Goal: Information Seeking & Learning: Check status

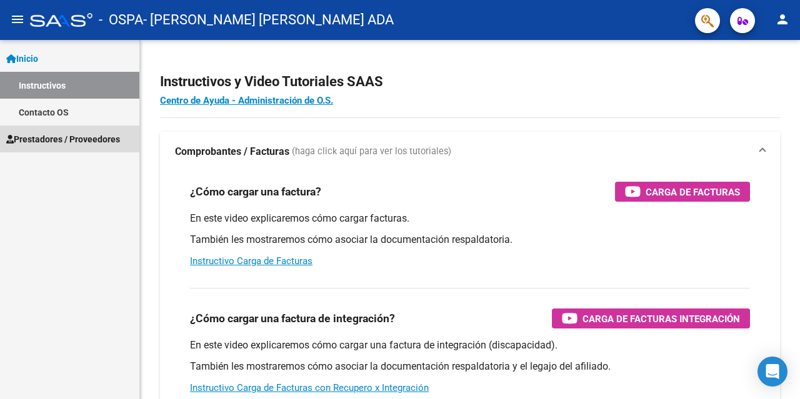
click at [49, 134] on span "Prestadores / Proveedores" at bounding box center [63, 139] width 114 height 14
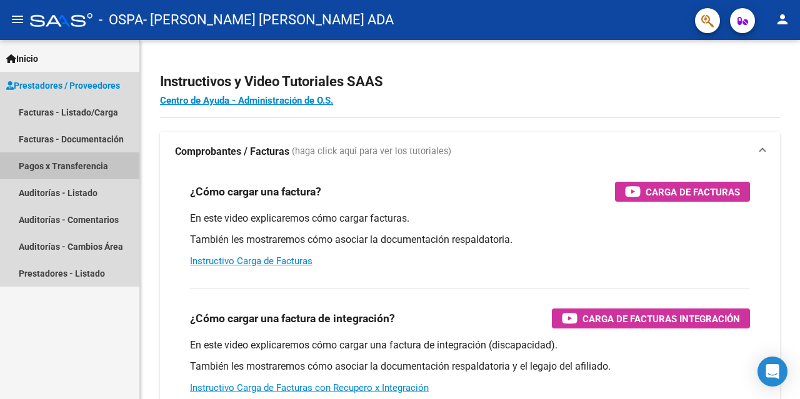
click at [88, 167] on link "Pagos x Transferencia" at bounding box center [69, 165] width 139 height 27
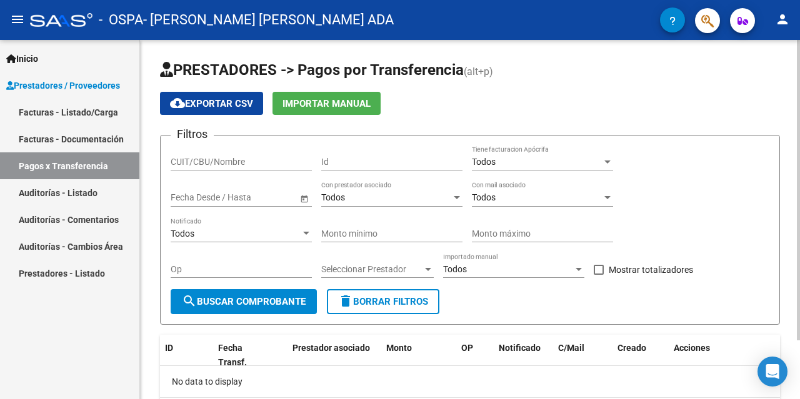
click at [210, 161] on input "CUIT/CBU/Nombre" at bounding box center [241, 162] width 141 height 11
type input "27134316050"
click at [305, 199] on span "Open calendar" at bounding box center [304, 198] width 30 height 30
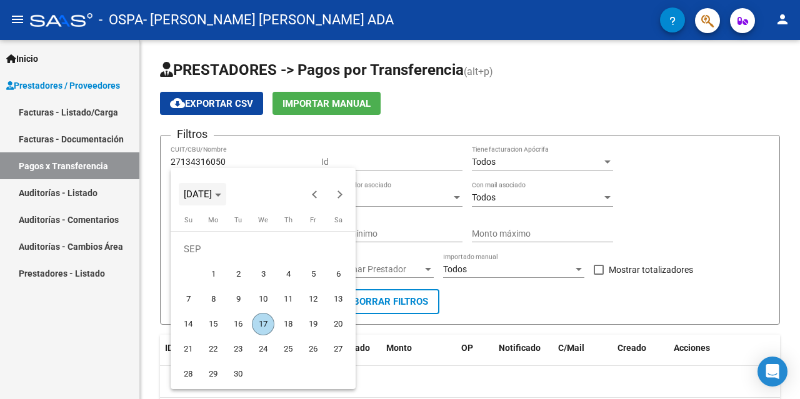
click at [221, 196] on span "[DATE]" at bounding box center [202, 194] width 37 height 9
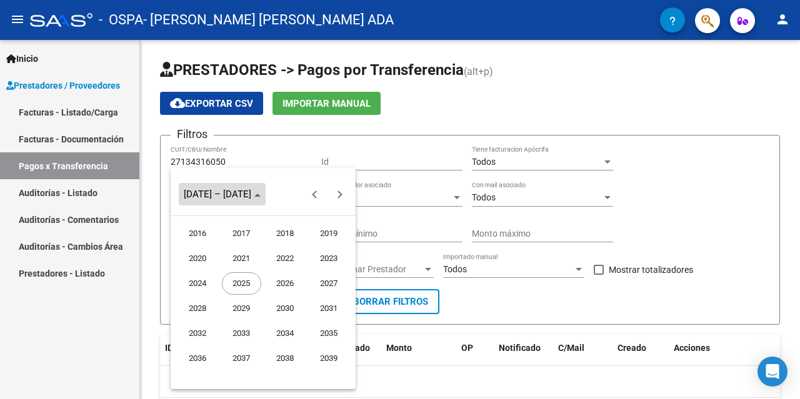
click at [232, 196] on span "[DATE] – [DATE]" at bounding box center [217, 194] width 67 height 11
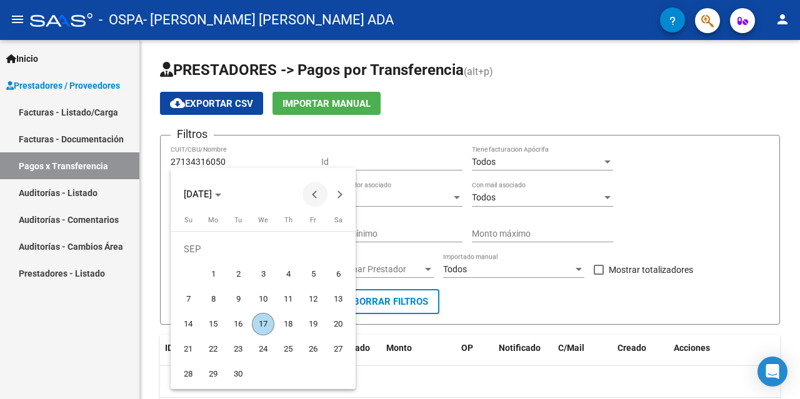
click at [315, 194] on button "Previous month" at bounding box center [314, 194] width 25 height 25
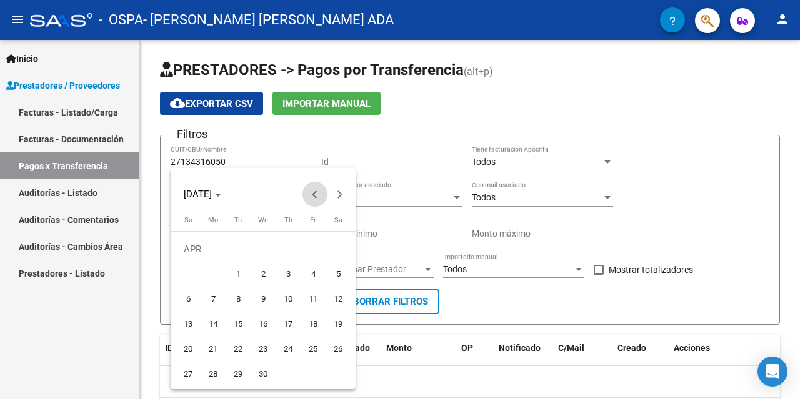
click at [315, 194] on button "Previous month" at bounding box center [314, 194] width 25 height 25
click at [340, 247] on span "1" at bounding box center [338, 249] width 22 height 22
click at [431, 122] on div at bounding box center [400, 199] width 800 height 399
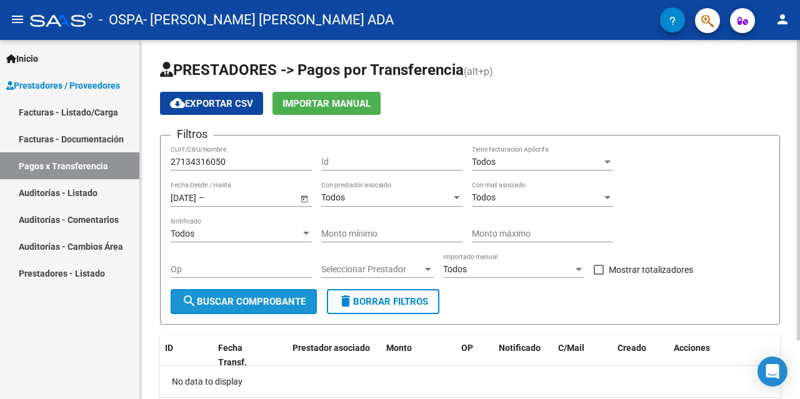
click at [238, 302] on span "search Buscar Comprobante" at bounding box center [244, 301] width 124 height 11
click at [305, 199] on span "Open calendar" at bounding box center [304, 198] width 30 height 30
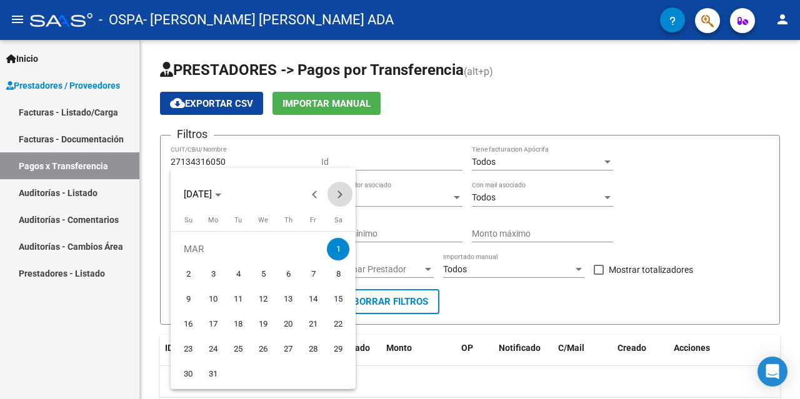
click at [342, 191] on span "Next month" at bounding box center [339, 194] width 25 height 25
click at [311, 191] on span "Previous month" at bounding box center [314, 194] width 25 height 25
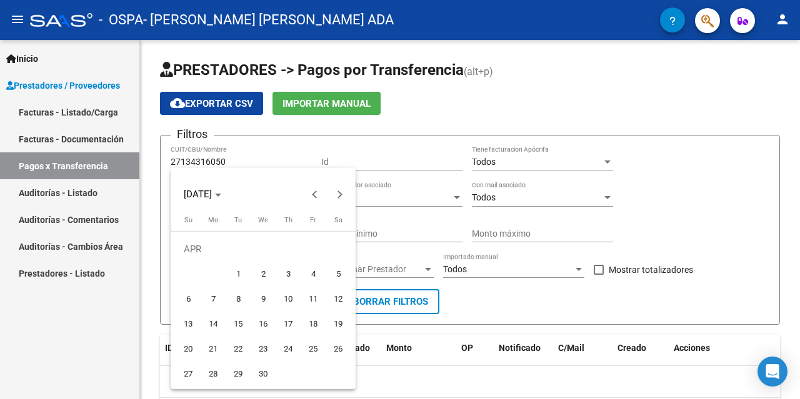
click at [688, 199] on div at bounding box center [400, 199] width 800 height 399
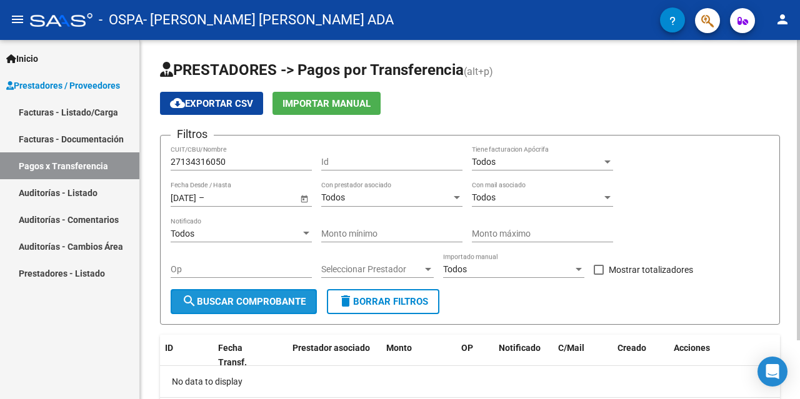
click at [209, 302] on span "search Buscar Comprobante" at bounding box center [244, 301] width 124 height 11
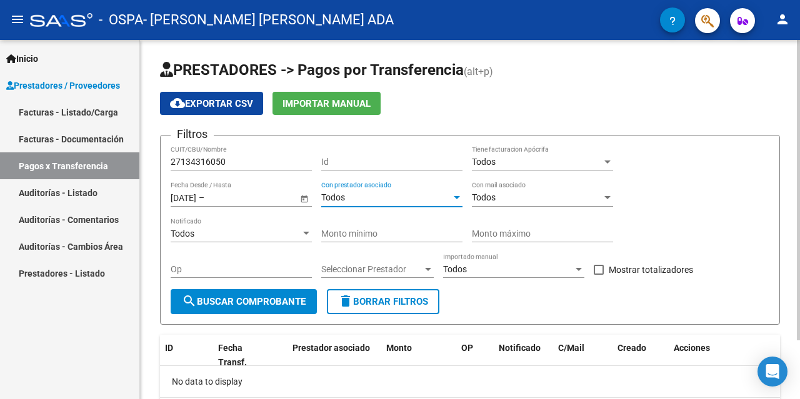
click at [459, 196] on div at bounding box center [457, 197] width 6 height 3
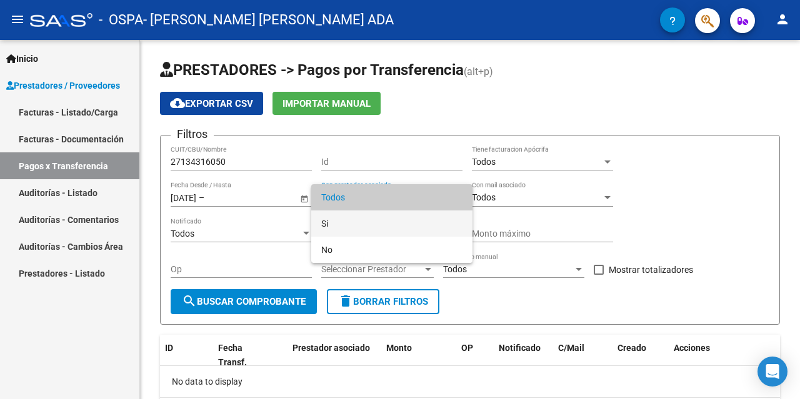
click at [328, 222] on span "Si" at bounding box center [391, 224] width 141 height 26
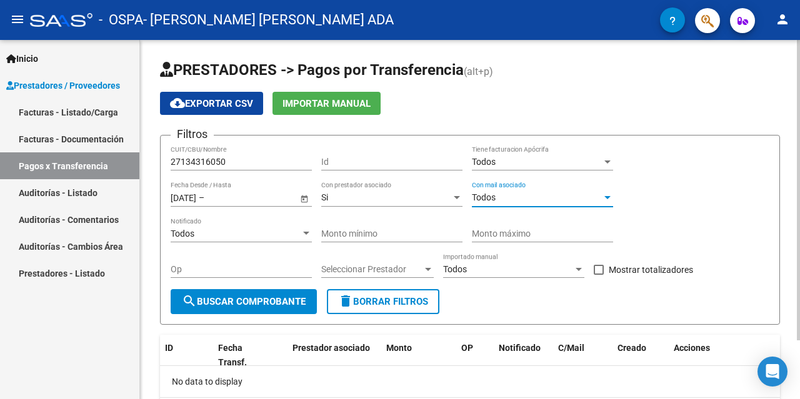
click at [605, 195] on div at bounding box center [607, 198] width 11 height 10
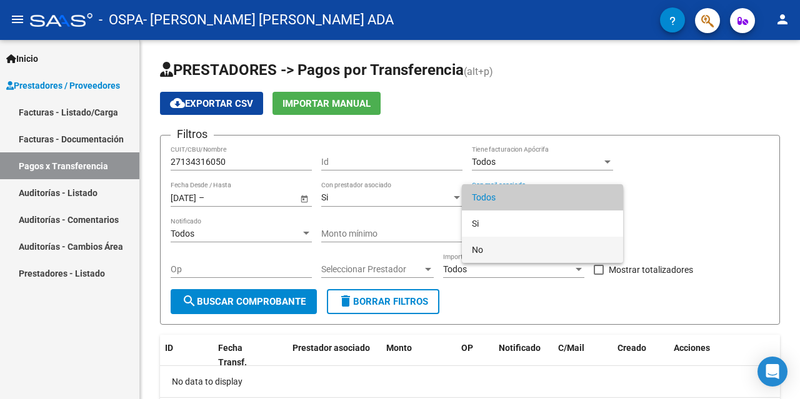
click at [475, 249] on span "No" at bounding box center [542, 250] width 141 height 26
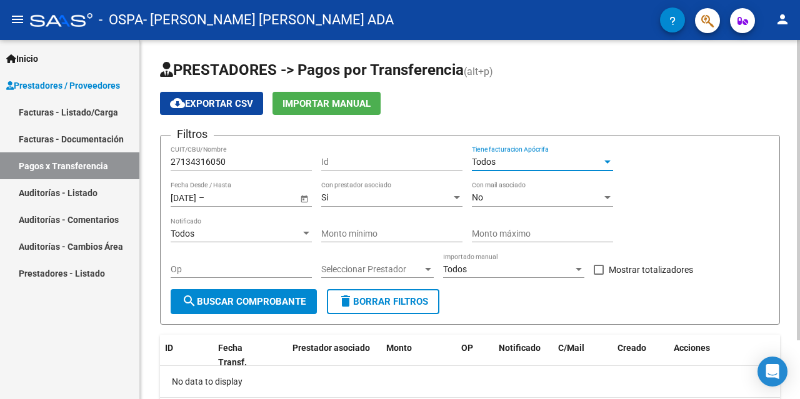
click at [611, 159] on div at bounding box center [607, 162] width 11 height 10
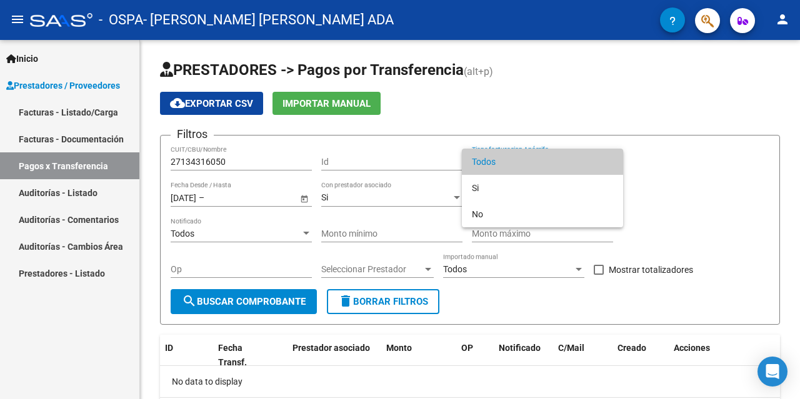
click at [665, 152] on div at bounding box center [400, 199] width 800 height 399
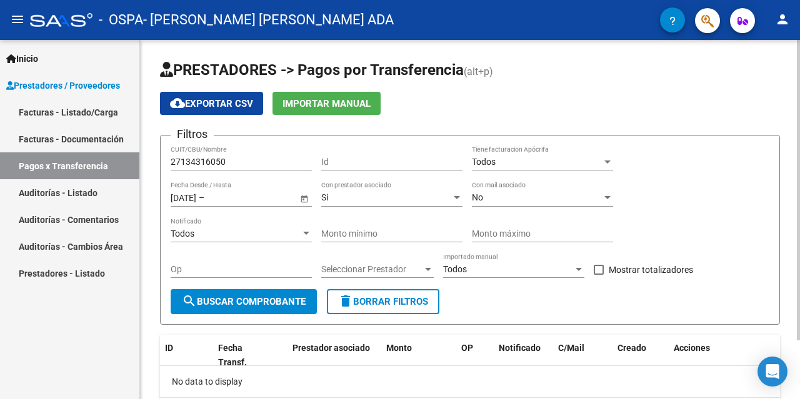
click at [308, 233] on div at bounding box center [306, 233] width 6 height 3
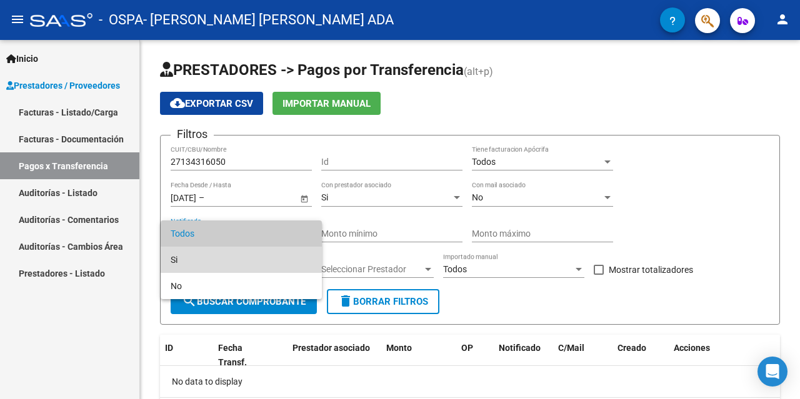
click at [172, 258] on span "Si" at bounding box center [241, 260] width 141 height 26
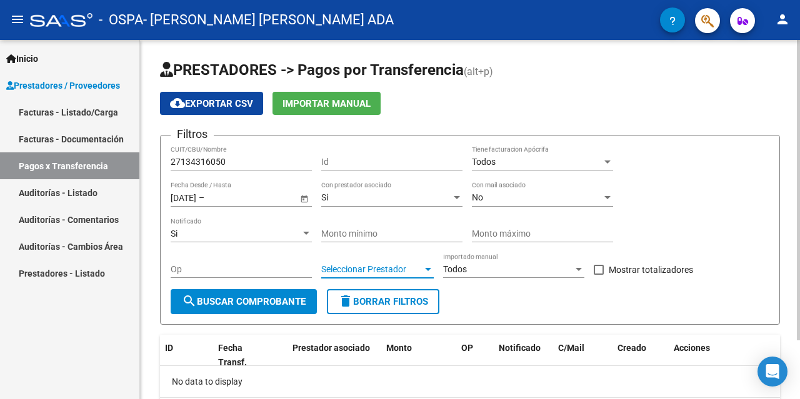
click at [427, 267] on div at bounding box center [427, 269] width 11 height 10
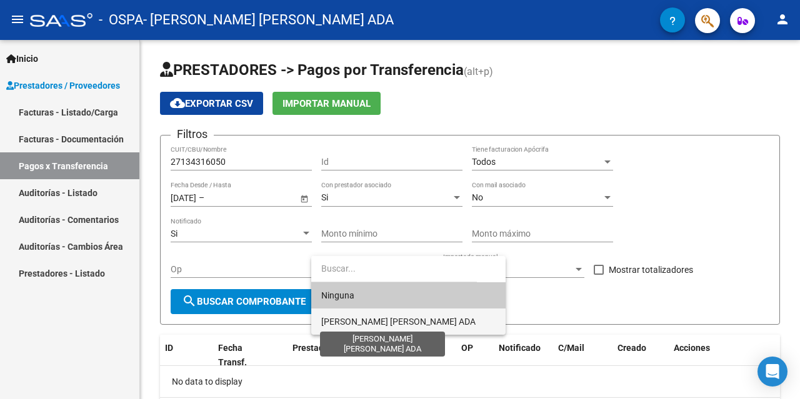
click at [407, 322] on span "[PERSON_NAME] [PERSON_NAME] ADA" at bounding box center [398, 322] width 154 height 10
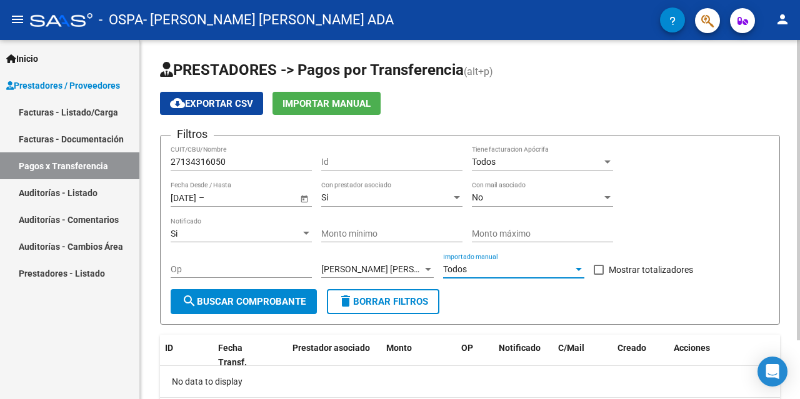
click at [578, 269] on div at bounding box center [578, 269] width 6 height 3
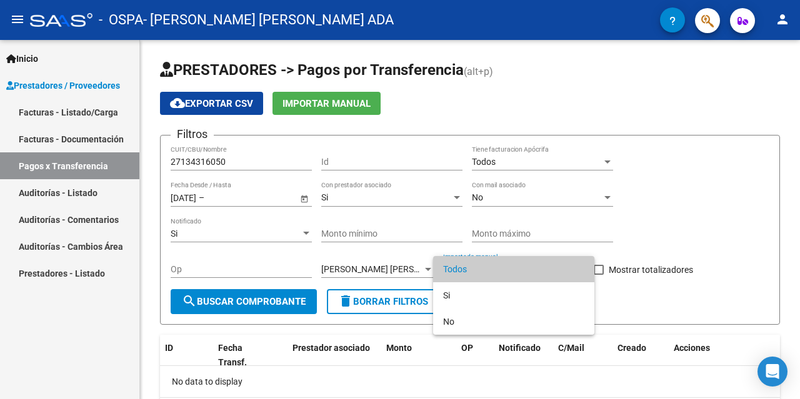
click at [667, 295] on div at bounding box center [400, 199] width 800 height 399
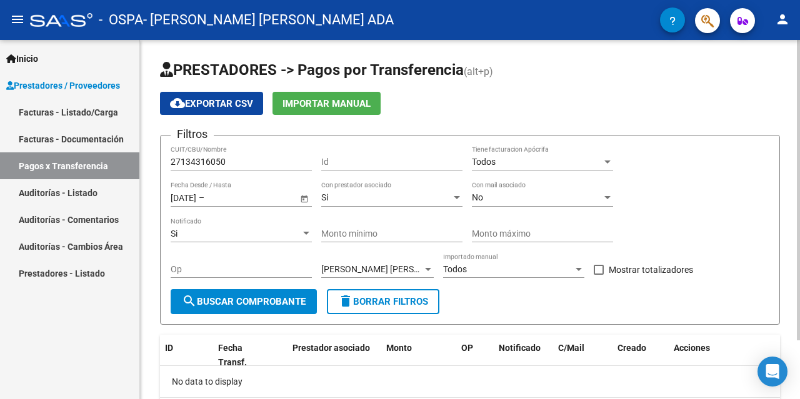
click at [267, 300] on span "search Buscar Comprobante" at bounding box center [244, 301] width 124 height 11
click at [581, 269] on div at bounding box center [578, 269] width 6 height 3
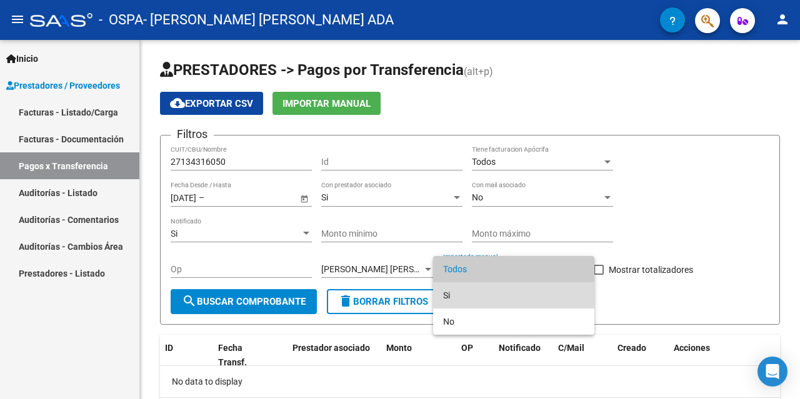
click at [448, 294] on span "Si" at bounding box center [513, 295] width 141 height 26
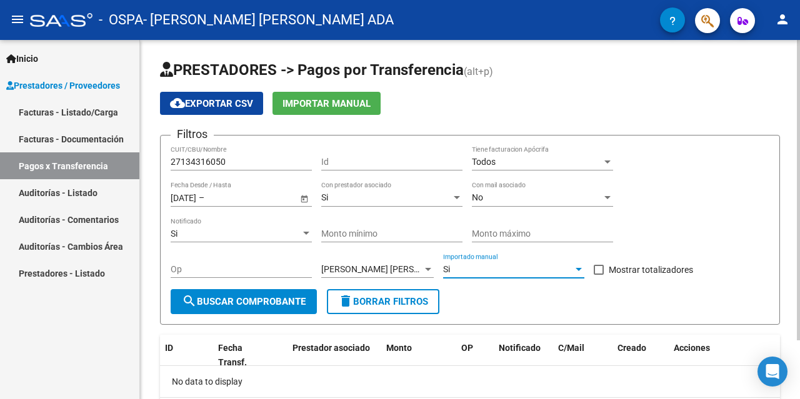
click at [498, 233] on input "Monto máximo" at bounding box center [542, 234] width 141 height 11
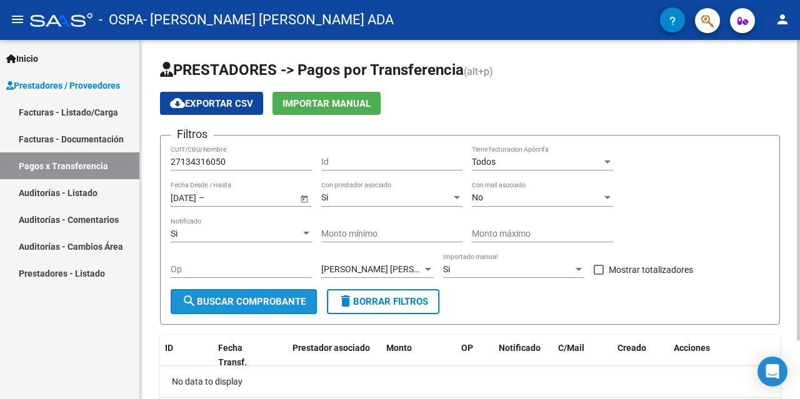
click at [276, 296] on span "search Buscar Comprobante" at bounding box center [244, 301] width 124 height 11
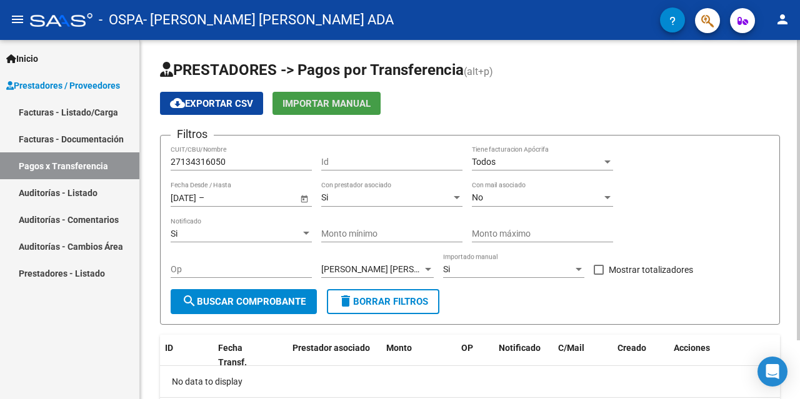
click at [336, 100] on span "Importar Manual" at bounding box center [326, 103] width 88 height 11
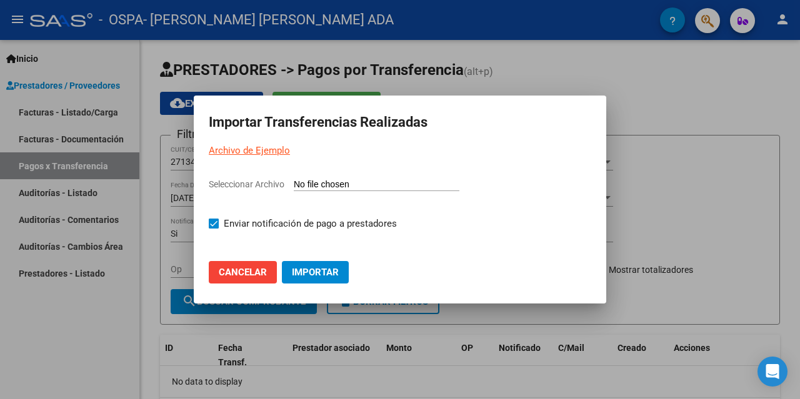
click at [317, 186] on input "Seleccionar Archivo" at bounding box center [377, 185] width 166 height 12
click at [330, 278] on button "Importar" at bounding box center [315, 272] width 67 height 22
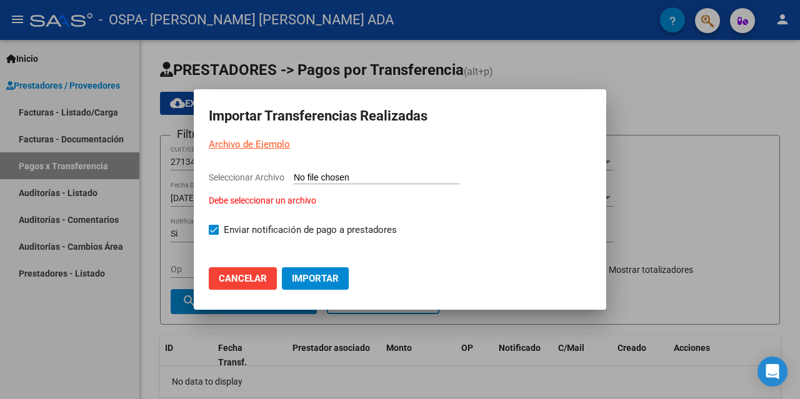
click at [315, 181] on input "Seleccionar Archivo Debe seleccionar un archivo" at bounding box center [377, 178] width 166 height 12
click at [239, 280] on span "Cancelar" at bounding box center [243, 278] width 48 height 11
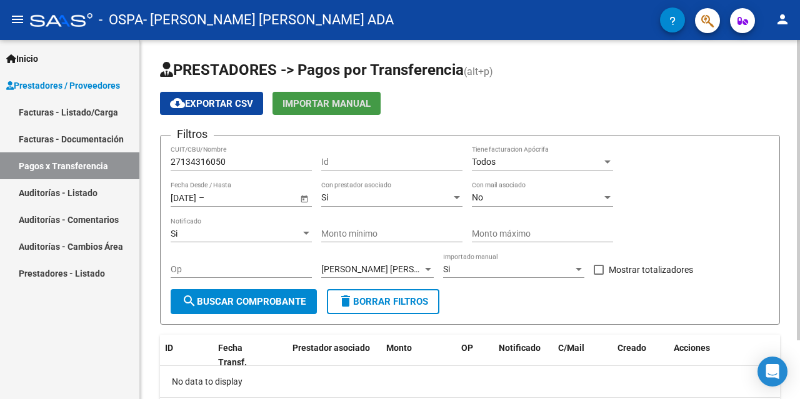
click at [231, 197] on input "text" at bounding box center [237, 197] width 61 height 11
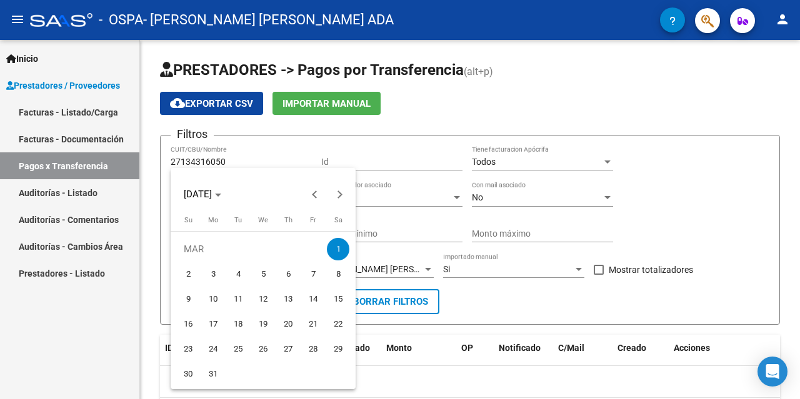
click at [454, 105] on div at bounding box center [400, 199] width 800 height 399
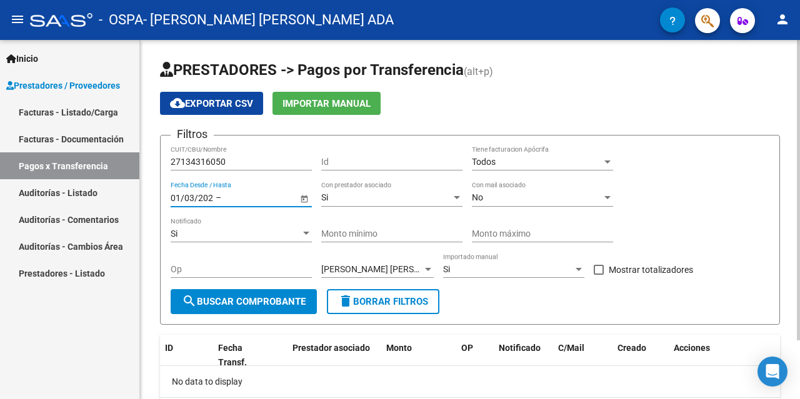
type input "[DATE]"
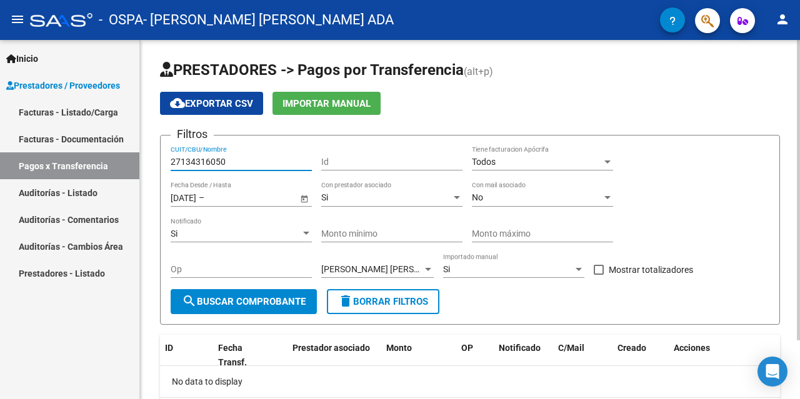
click at [225, 162] on input "27134316050" at bounding box center [241, 162] width 141 height 11
type input "2"
click at [195, 161] on input "CUIT/CBU/Nombre" at bounding box center [241, 162] width 141 height 11
type input "[PERSON_NAME]"
click at [283, 297] on span "search Buscar Comprobante" at bounding box center [244, 301] width 124 height 11
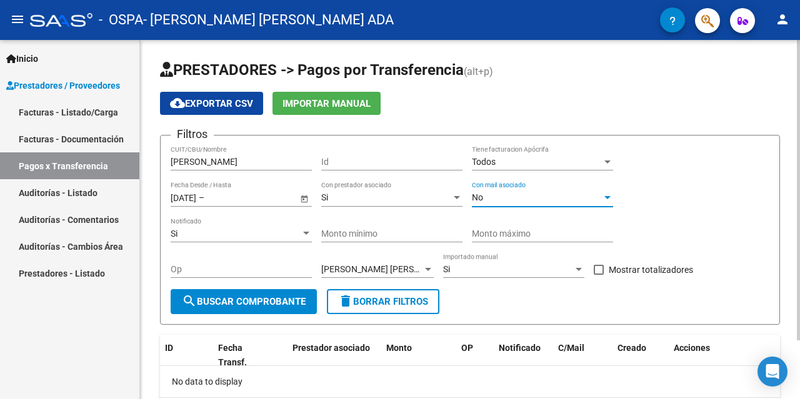
click at [607, 199] on div at bounding box center [607, 198] width 11 height 10
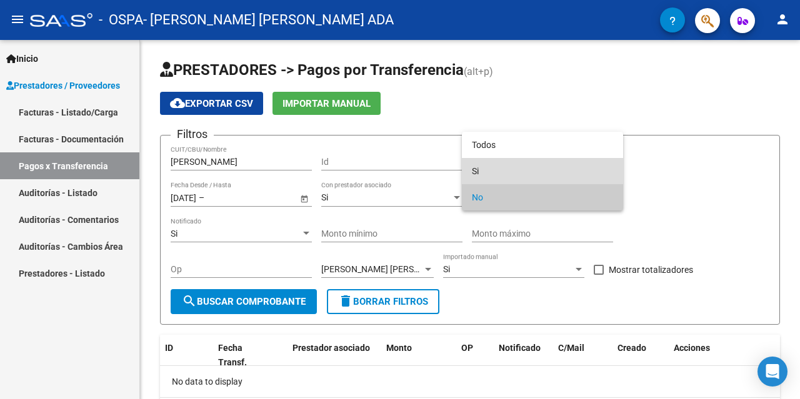
click at [473, 167] on span "Si" at bounding box center [542, 171] width 141 height 26
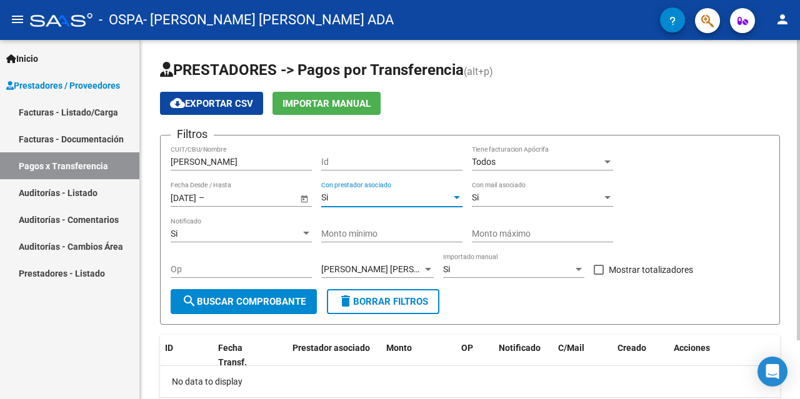
click at [452, 194] on div at bounding box center [456, 198] width 11 height 10
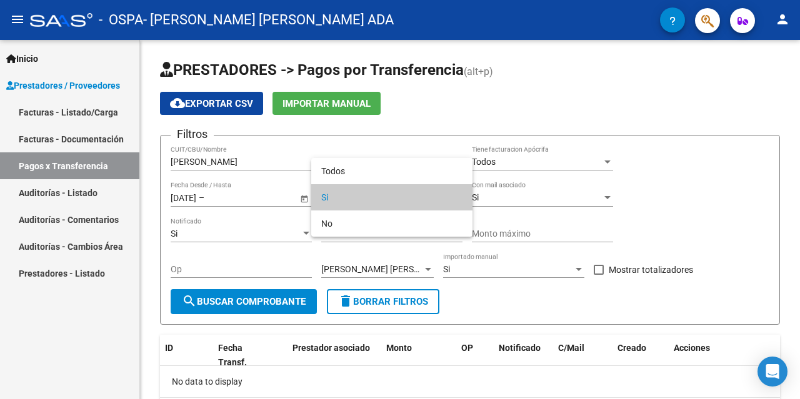
click at [793, 221] on div at bounding box center [400, 199] width 800 height 399
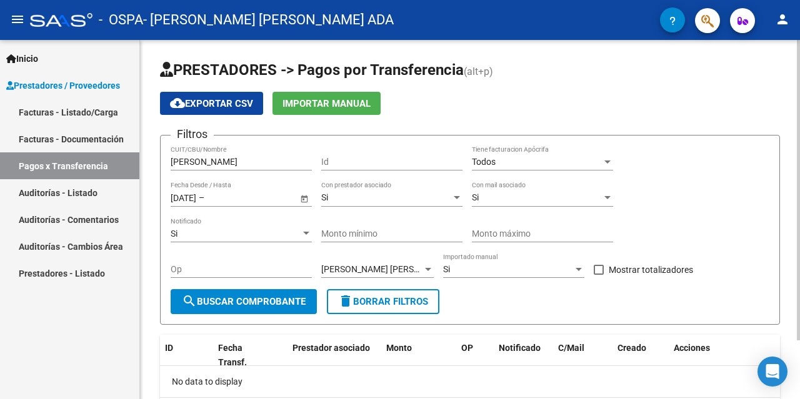
click at [582, 268] on div at bounding box center [578, 269] width 11 height 10
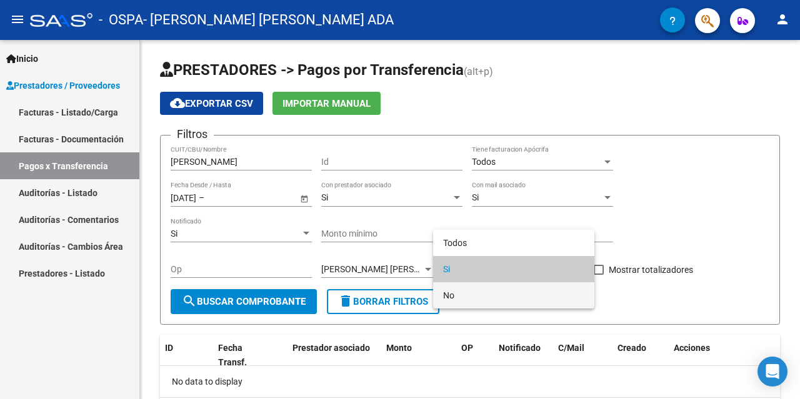
click at [454, 295] on span "No" at bounding box center [513, 295] width 141 height 26
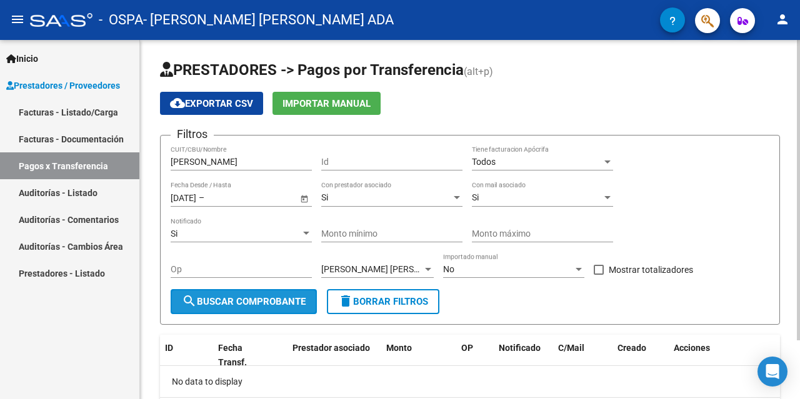
click at [226, 296] on span "search Buscar Comprobante" at bounding box center [244, 301] width 124 height 11
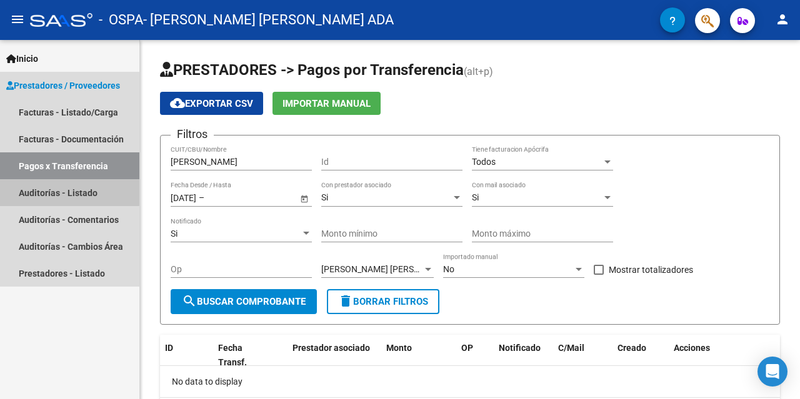
click at [56, 191] on link "Auditorías - Listado" at bounding box center [69, 192] width 139 height 27
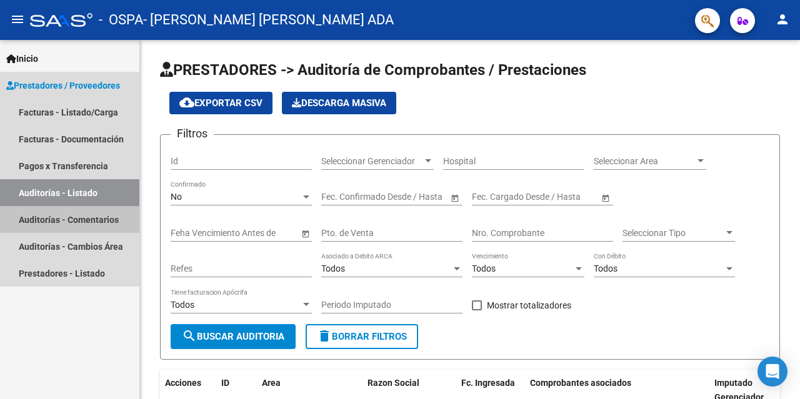
click at [54, 219] on link "Auditorías - Comentarios" at bounding box center [69, 219] width 139 height 27
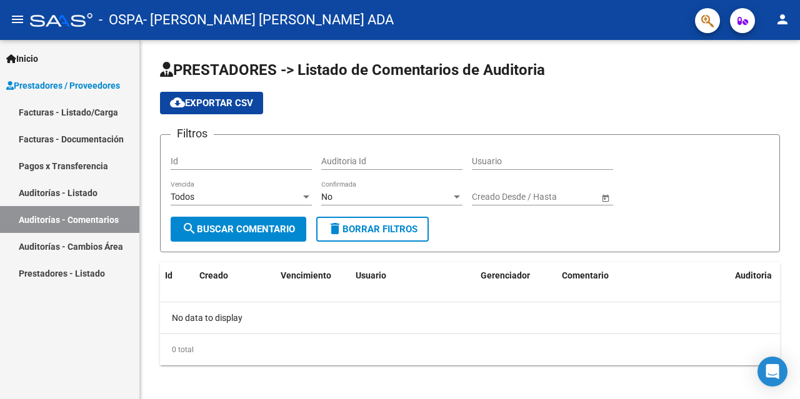
click at [31, 272] on link "Prestadores - Listado" at bounding box center [69, 273] width 139 height 27
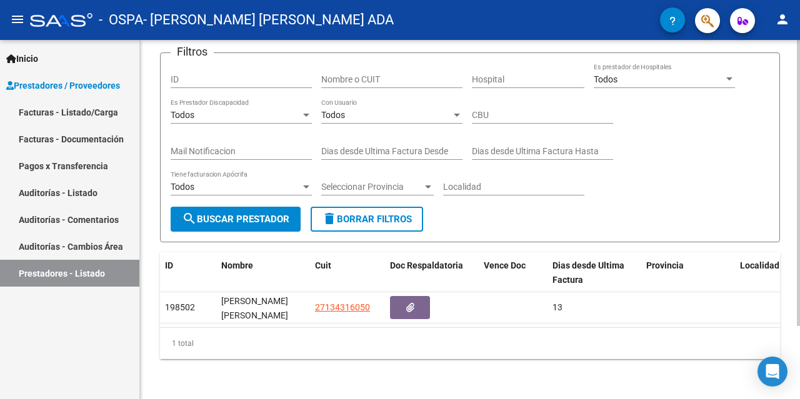
scroll to position [92, 0]
click at [783, 299] on div "PRESTADORES -> Listado de Prestadores / Proveedores cloud_download Exportar CSV…" at bounding box center [471, 178] width 663 height 441
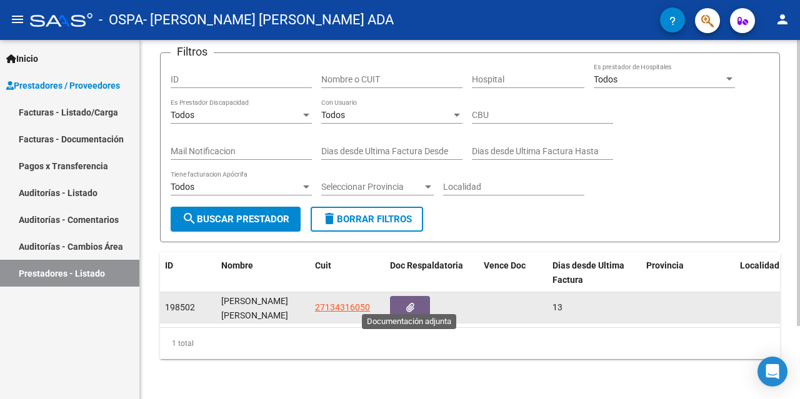
click at [419, 303] on button "button" at bounding box center [410, 307] width 40 height 23
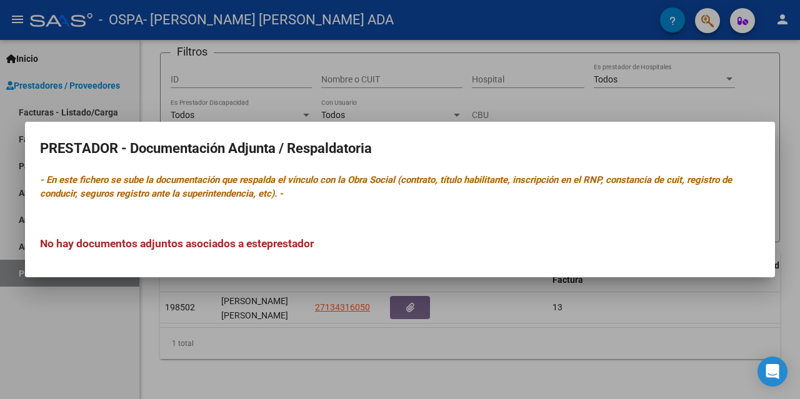
click at [793, 243] on div at bounding box center [400, 199] width 800 height 399
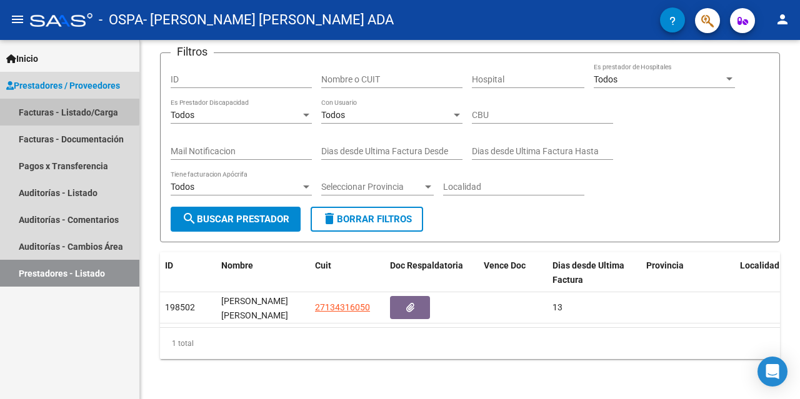
click at [67, 111] on link "Facturas - Listado/Carga" at bounding box center [69, 112] width 139 height 27
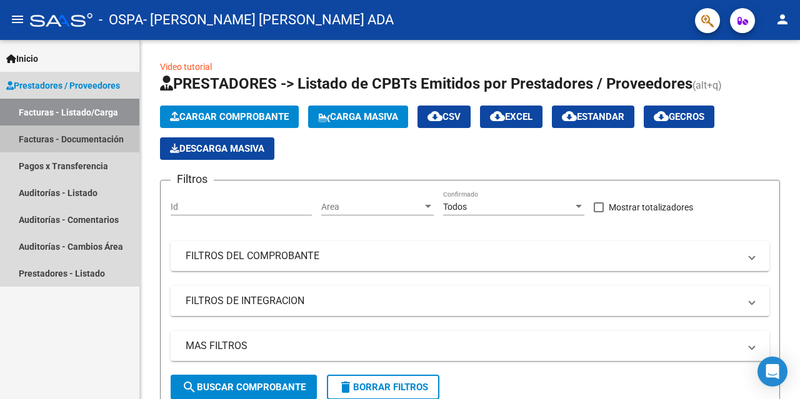
click at [39, 141] on link "Facturas - Documentación" at bounding box center [69, 139] width 139 height 27
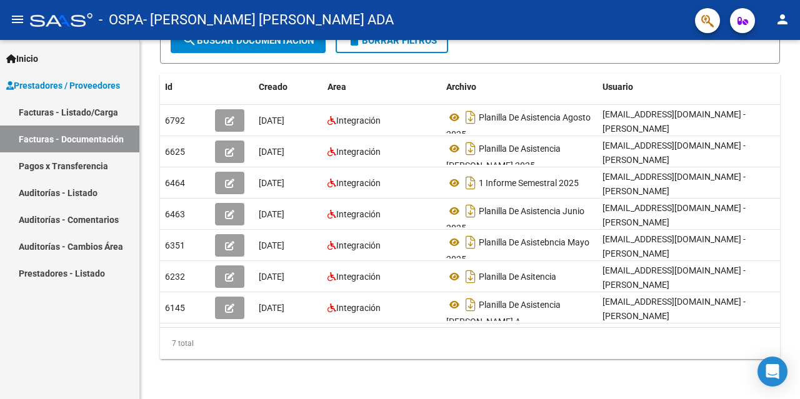
click at [54, 166] on link "Pagos x Transferencia" at bounding box center [69, 165] width 139 height 27
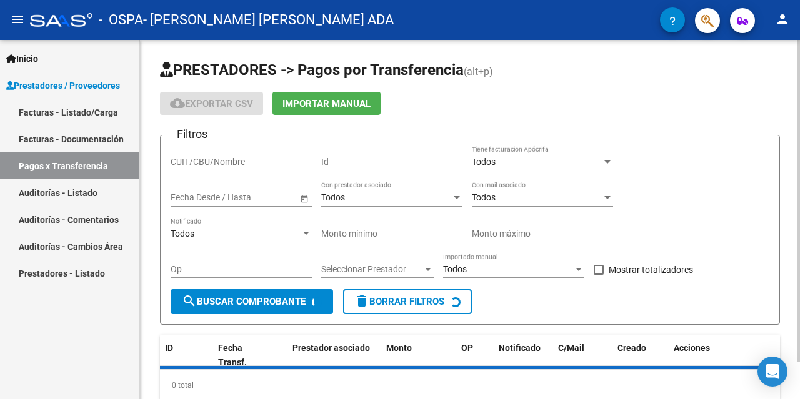
click at [218, 163] on input "CUIT/CBU/Nombre" at bounding box center [241, 162] width 141 height 11
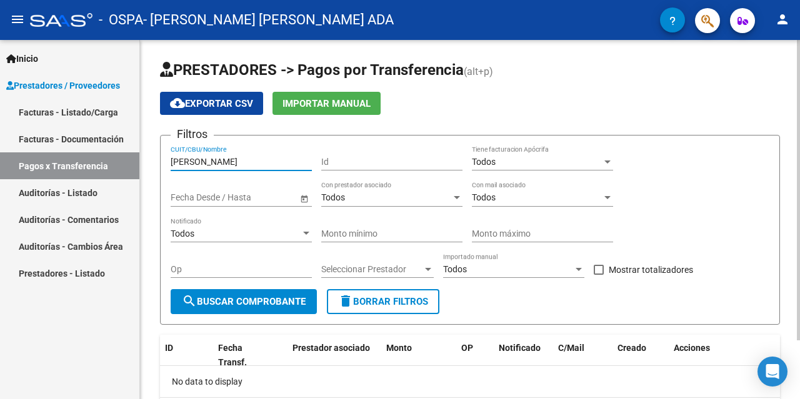
type input "[PERSON_NAME]"
click at [325, 163] on input "Id" at bounding box center [391, 162] width 141 height 11
type input "6792"
click at [431, 268] on div at bounding box center [427, 269] width 11 height 10
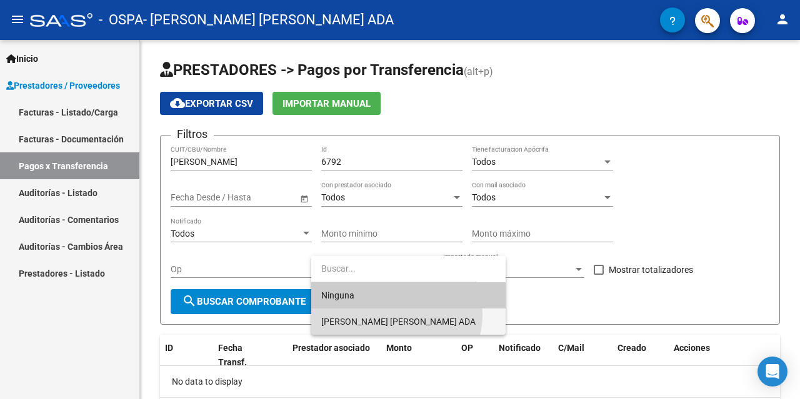
click at [395, 315] on span "[PERSON_NAME] [PERSON_NAME] ADA" at bounding box center [408, 322] width 174 height 26
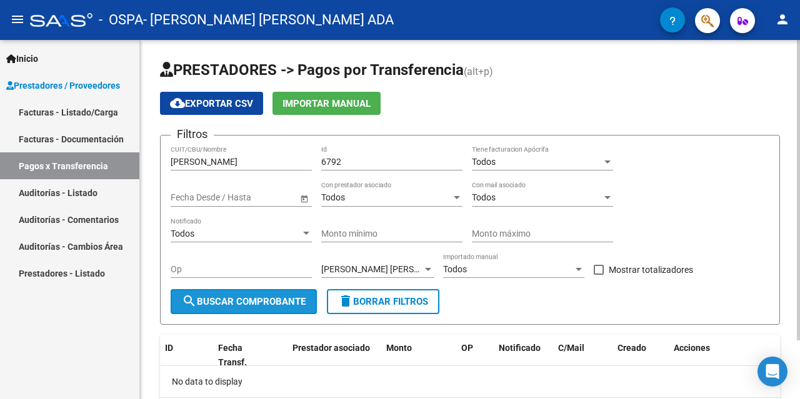
click at [263, 302] on span "search Buscar Comprobante" at bounding box center [244, 301] width 124 height 11
click at [301, 197] on span "Open calendar" at bounding box center [304, 198] width 30 height 30
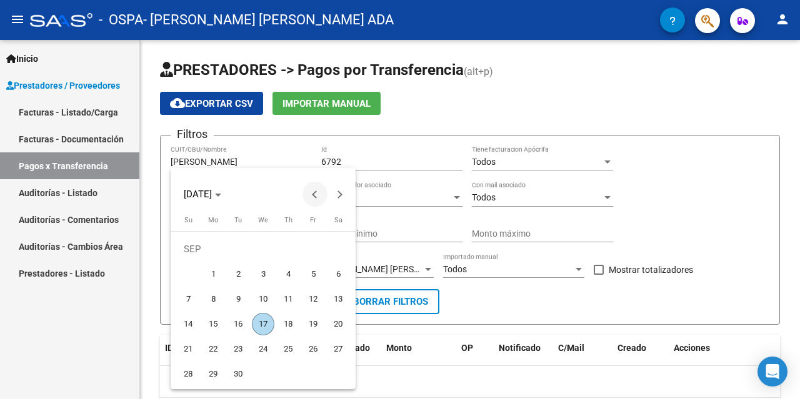
click at [312, 191] on span "Previous month" at bounding box center [314, 194] width 25 height 25
click at [311, 192] on span "Previous month" at bounding box center [314, 194] width 25 height 25
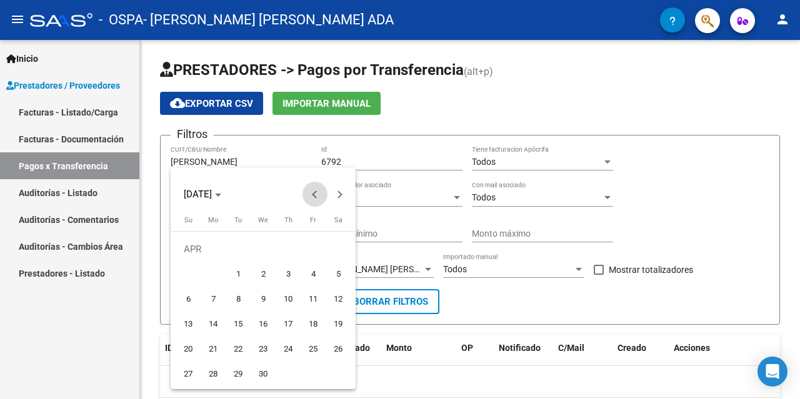
click at [313, 194] on button "Previous month" at bounding box center [314, 194] width 25 height 25
click at [340, 250] on span "1" at bounding box center [338, 249] width 22 height 22
type input "[DATE]"
click at [505, 302] on div at bounding box center [400, 199] width 800 height 399
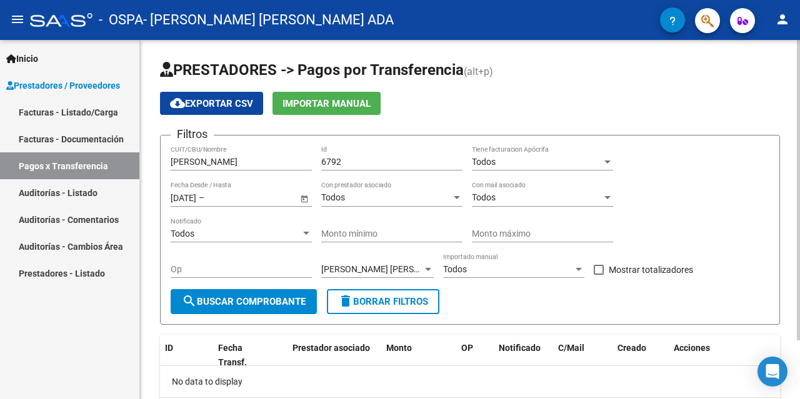
click at [256, 307] on button "search Buscar Comprobante" at bounding box center [244, 301] width 146 height 25
